Goal: Find specific page/section: Find specific page/section

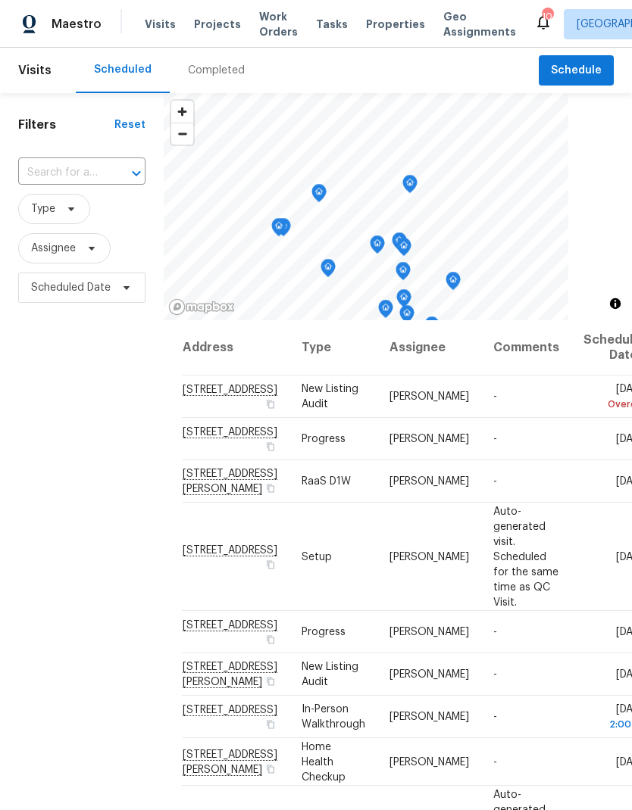
click at [220, 67] on div "Completed" at bounding box center [216, 70] width 57 height 15
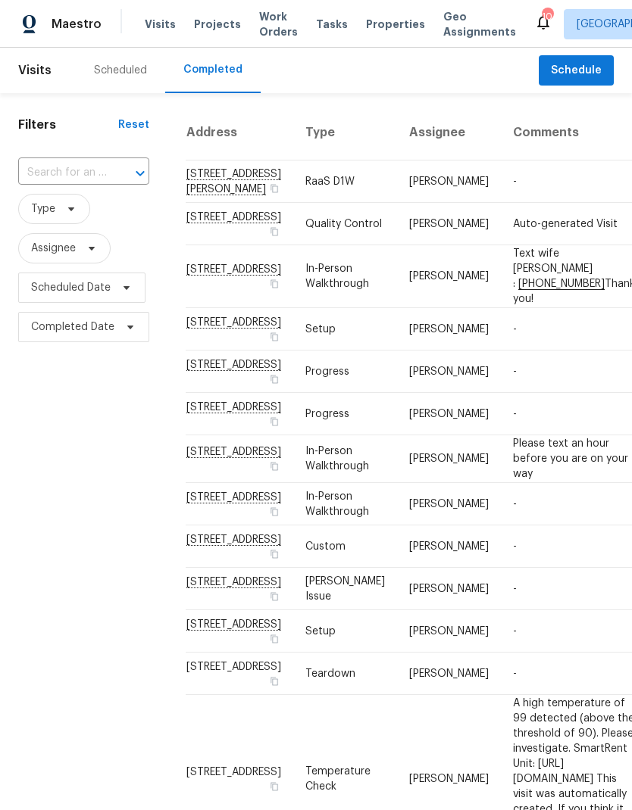
click at [528, 189] on td "-" at bounding box center [574, 182] width 146 height 42
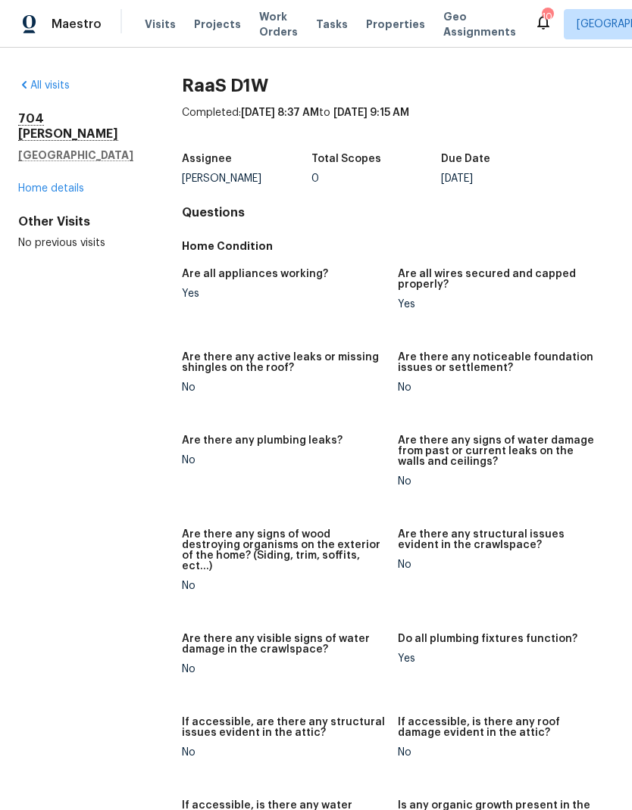
click at [220, 26] on span "Projects" at bounding box center [217, 24] width 47 height 15
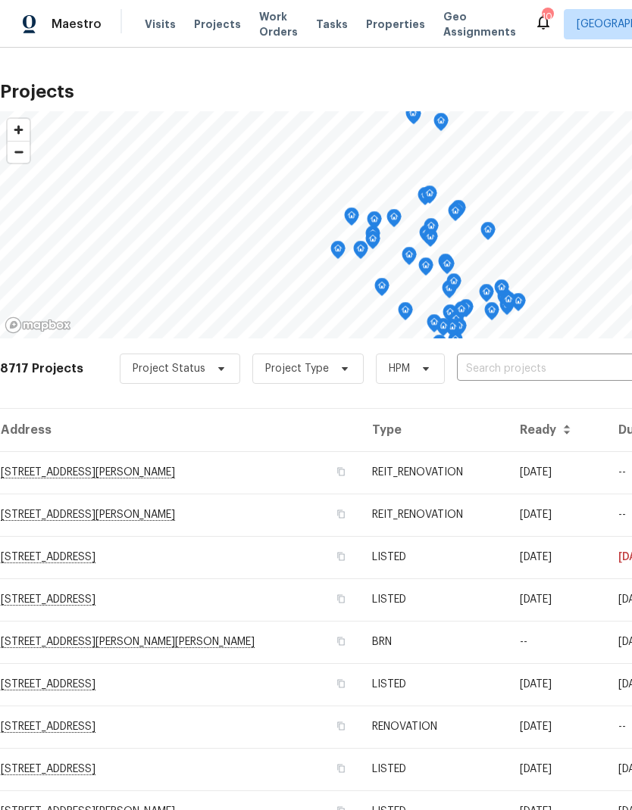
click at [474, 368] on input "text" at bounding box center [543, 368] width 173 height 23
type input "704 ch"
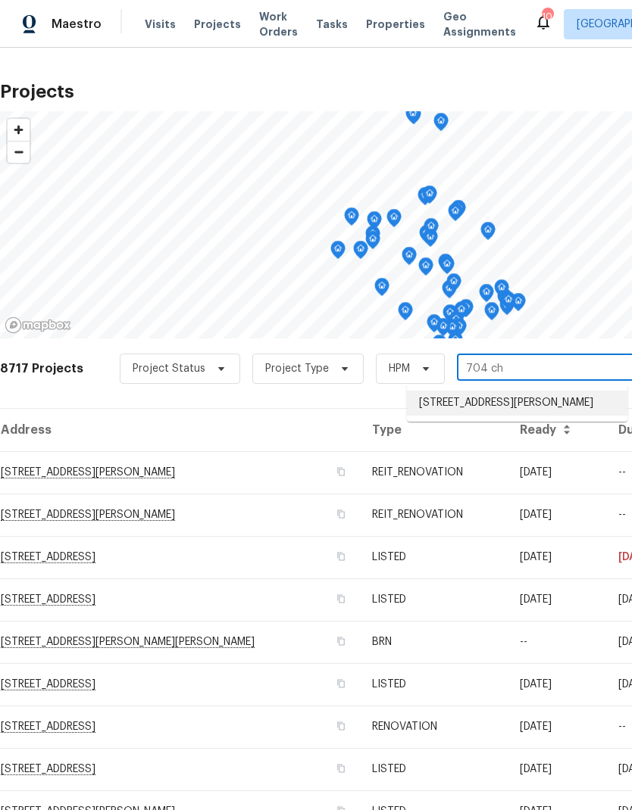
click at [533, 407] on li "[STREET_ADDRESS][PERSON_NAME]" at bounding box center [517, 403] width 220 height 25
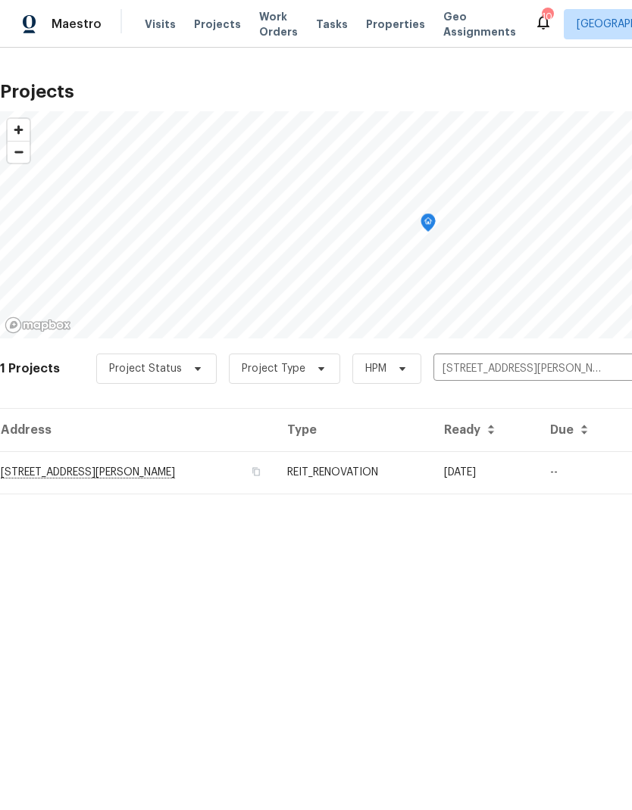
click at [246, 470] on td "[STREET_ADDRESS][PERSON_NAME]" at bounding box center [137, 472] width 275 height 42
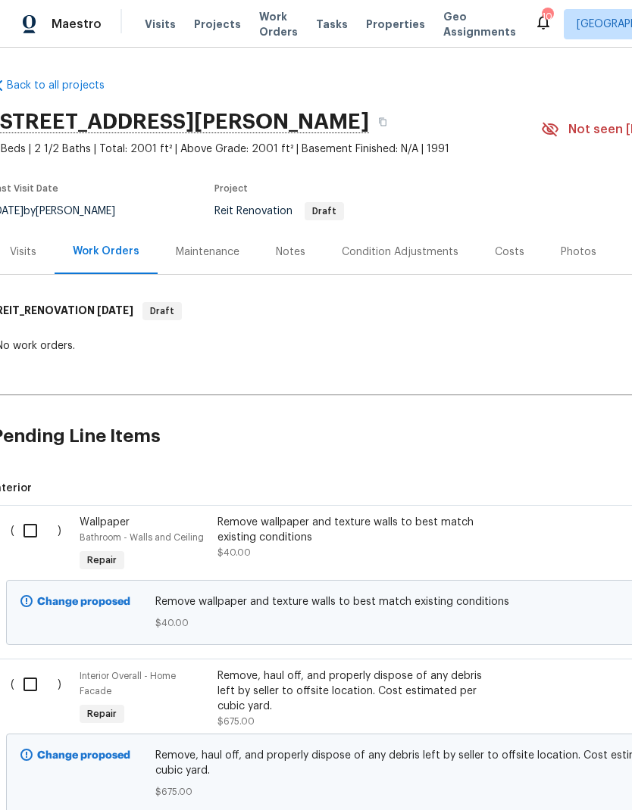
scroll to position [-2, 8]
click at [513, 251] on div "Costs" at bounding box center [510, 252] width 30 height 15
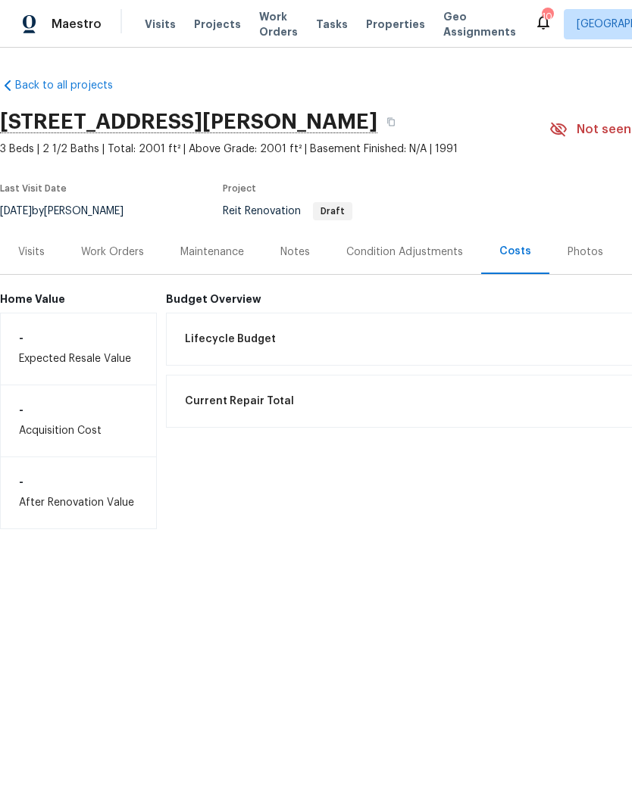
click at [126, 261] on div "Work Orders" at bounding box center [112, 251] width 99 height 45
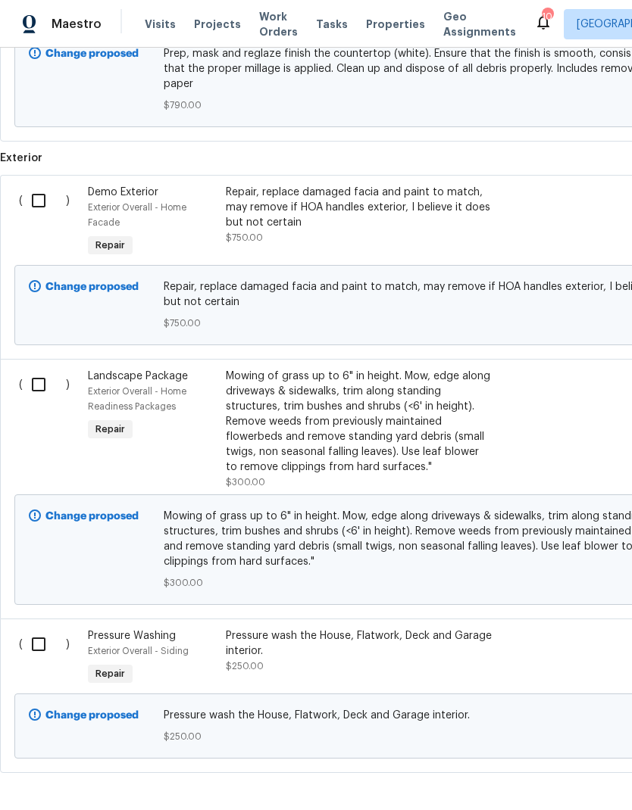
click at [163, 22] on span "Visits" at bounding box center [160, 24] width 31 height 15
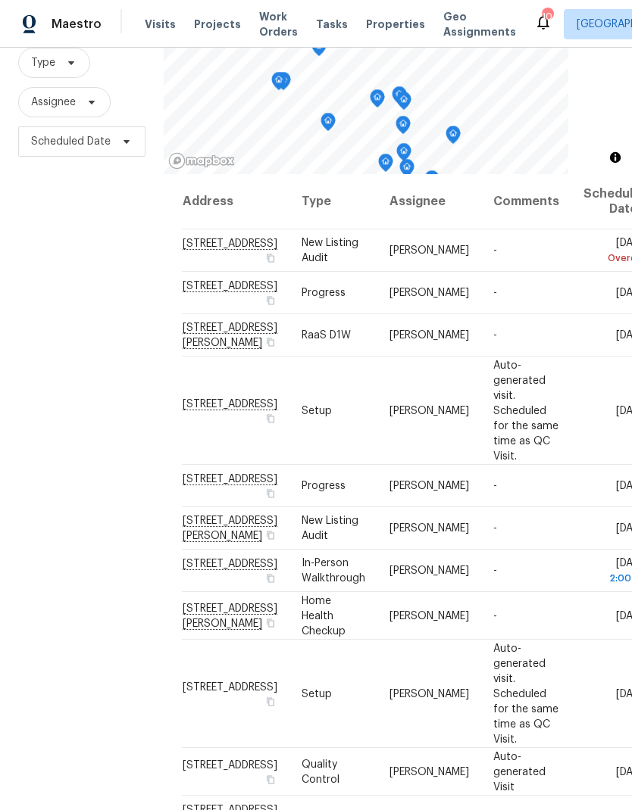
click at [382, 24] on span "Properties" at bounding box center [395, 24] width 59 height 15
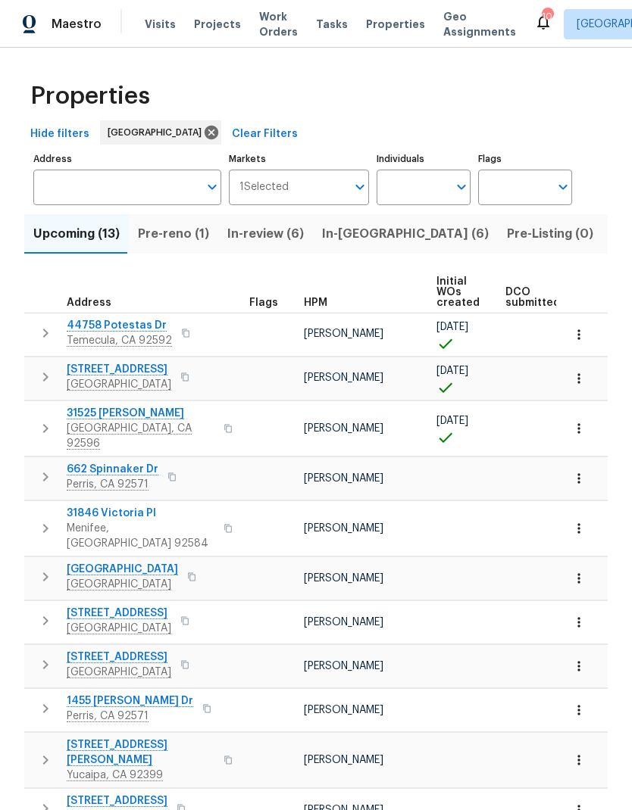
click at [421, 192] on input "Individuals" at bounding box center [411, 188] width 71 height 36
type input "[PERSON_NAME]"
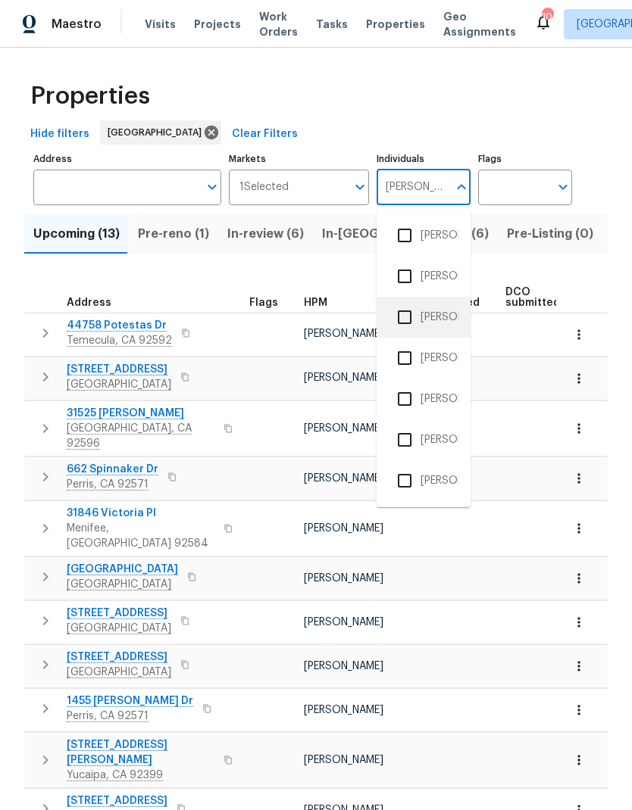
click at [449, 313] on li "[PERSON_NAME]" at bounding box center [424, 317] width 70 height 32
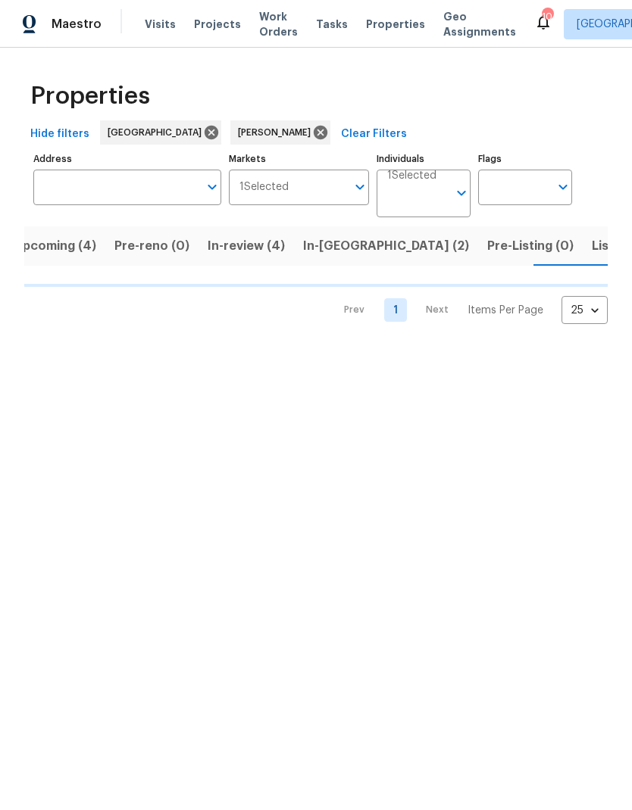
scroll to position [0, 20]
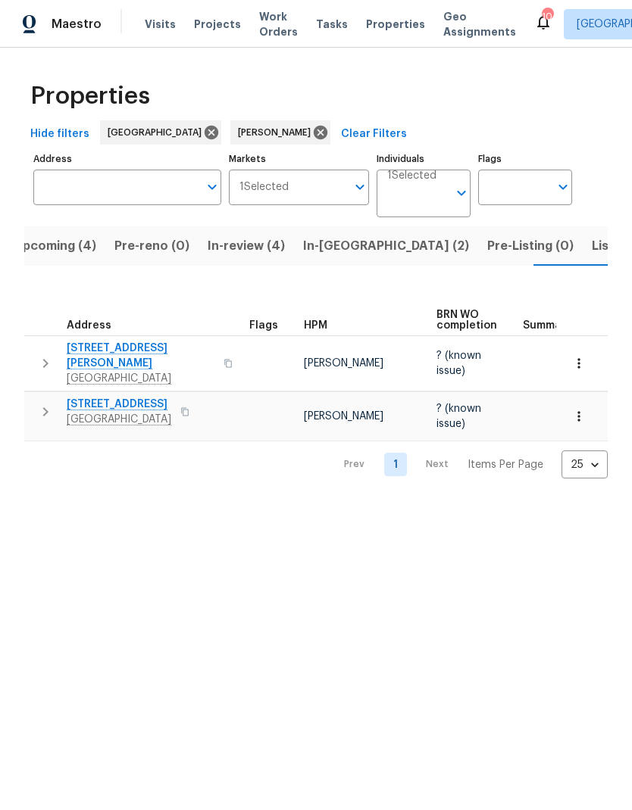
click at [591, 251] on span "Listed (1)" at bounding box center [618, 246] width 55 height 21
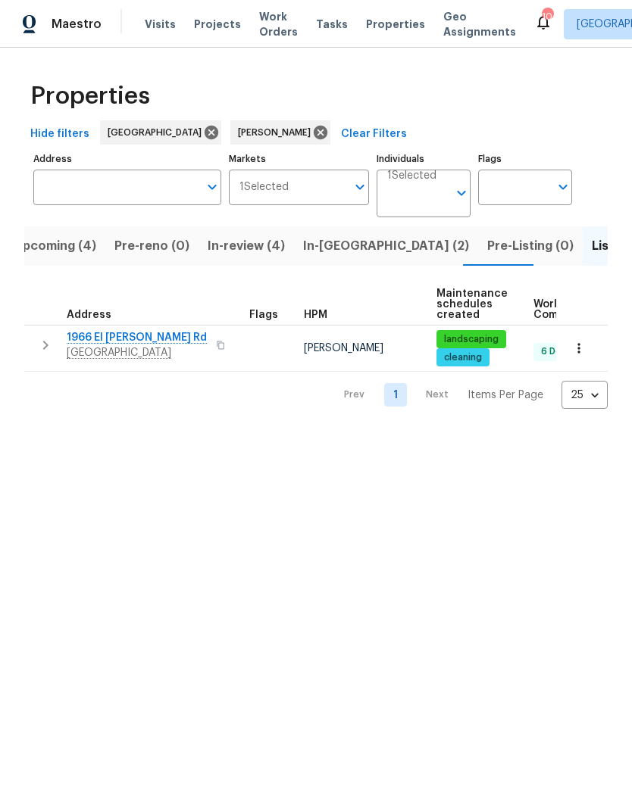
click at [66, 246] on span "Upcoming (4)" at bounding box center [55, 246] width 83 height 21
